Goal: Transaction & Acquisition: Book appointment/travel/reservation

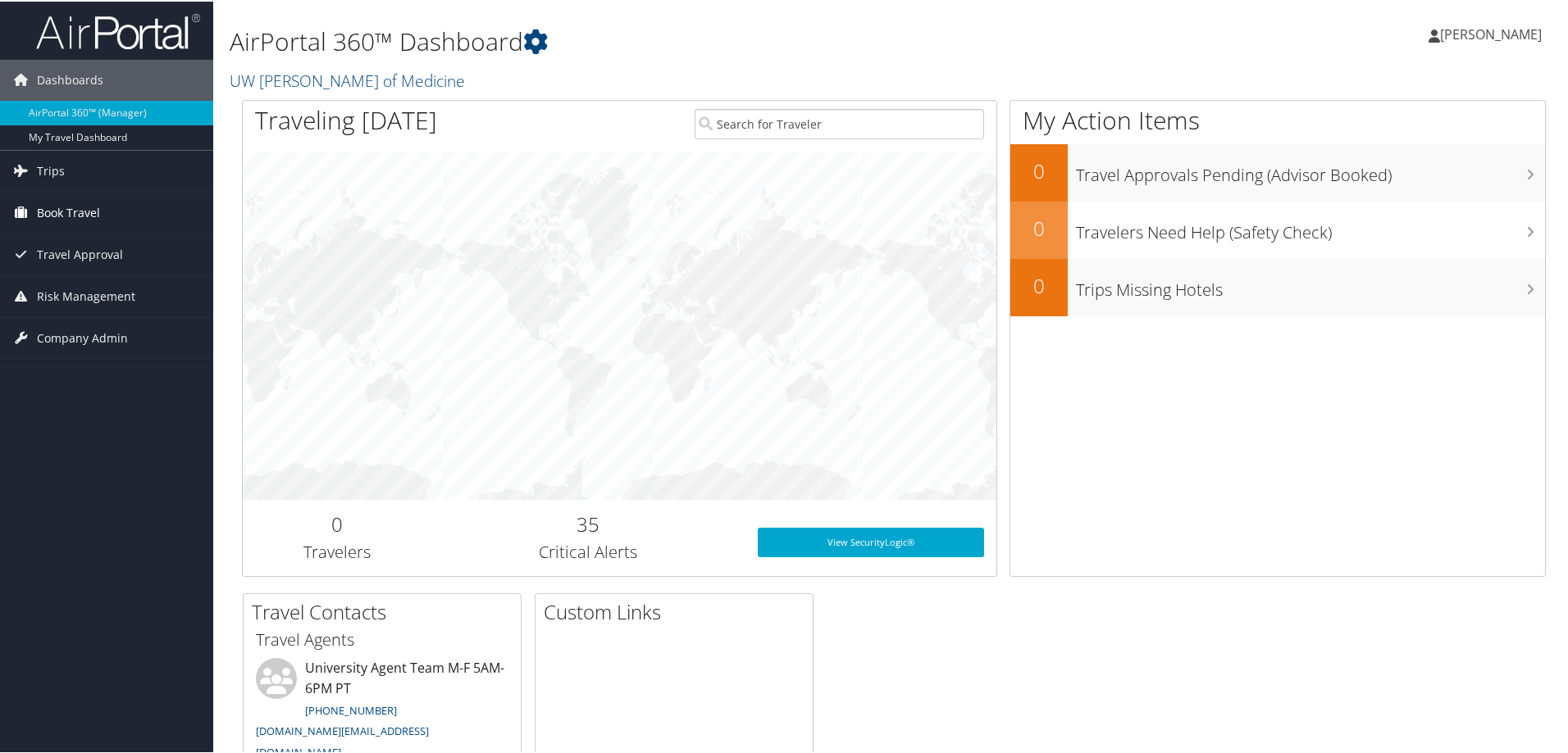
click at [75, 203] on span "Book Travel" at bounding box center [68, 211] width 64 height 41
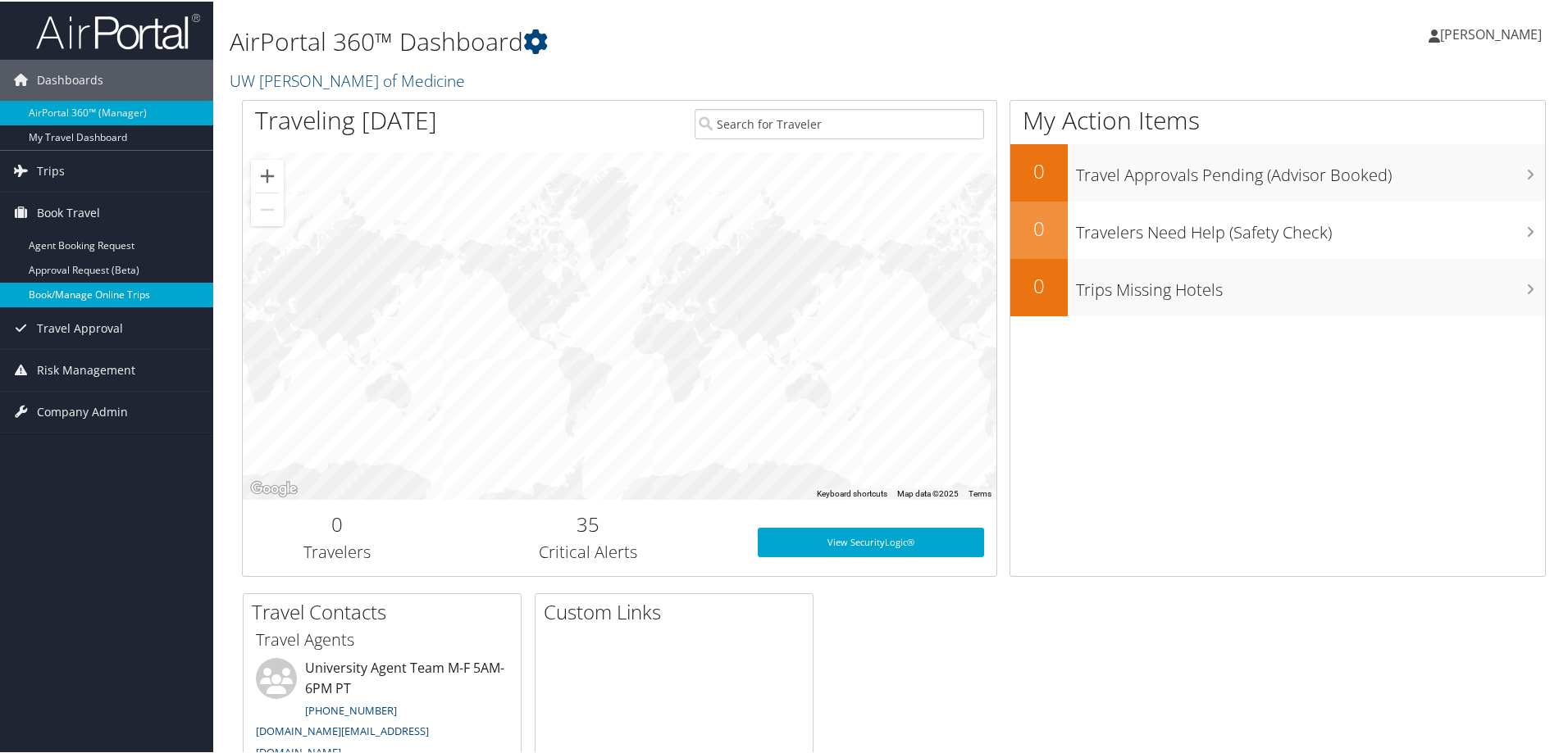
click at [119, 297] on link "Book/Manage Online Trips" at bounding box center [106, 294] width 213 height 25
